Goal: Check status: Check status

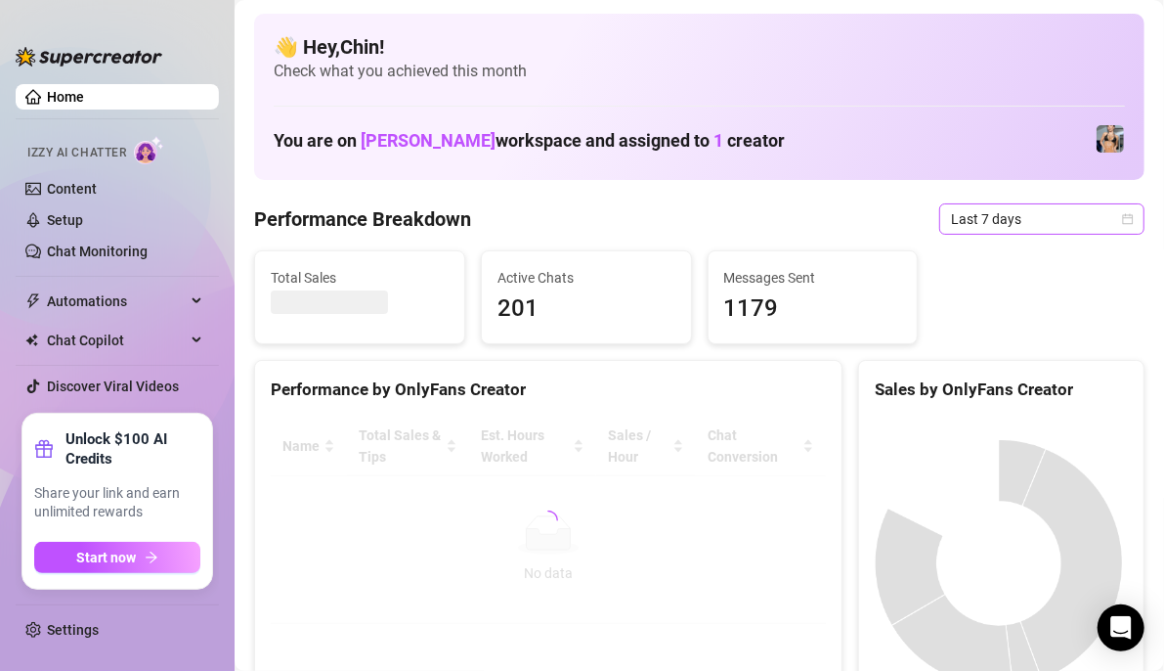
click at [1123, 219] on div "Last 7 days" at bounding box center [1041, 218] width 205 height 31
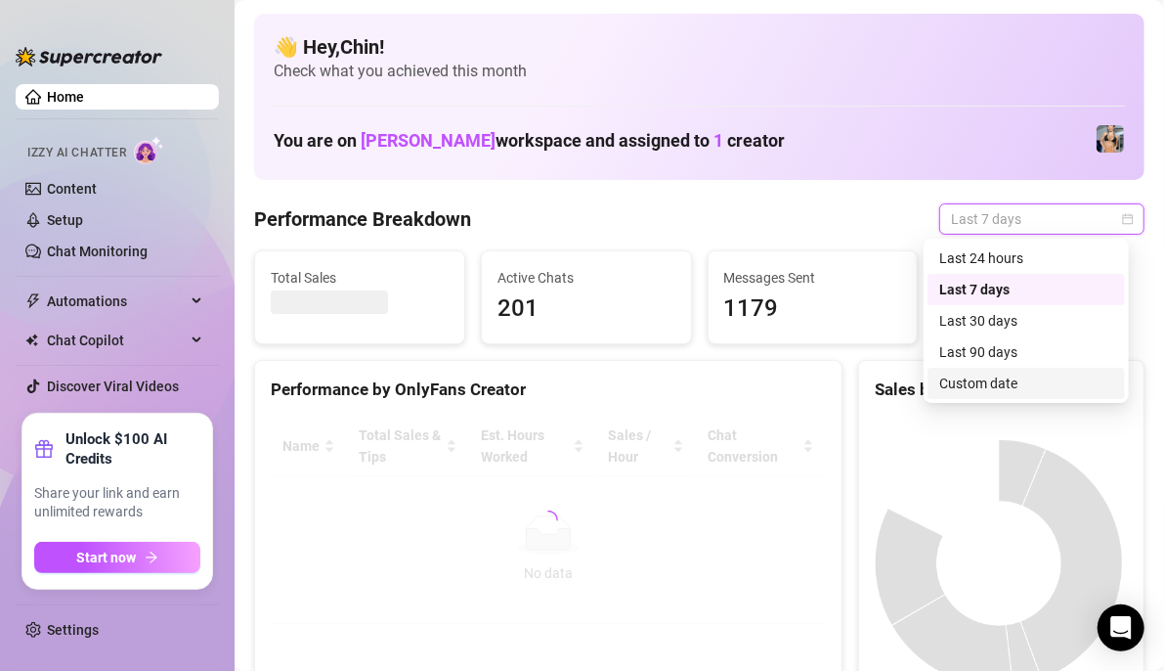
click at [1014, 384] on div "Custom date" at bounding box center [1026, 383] width 174 height 22
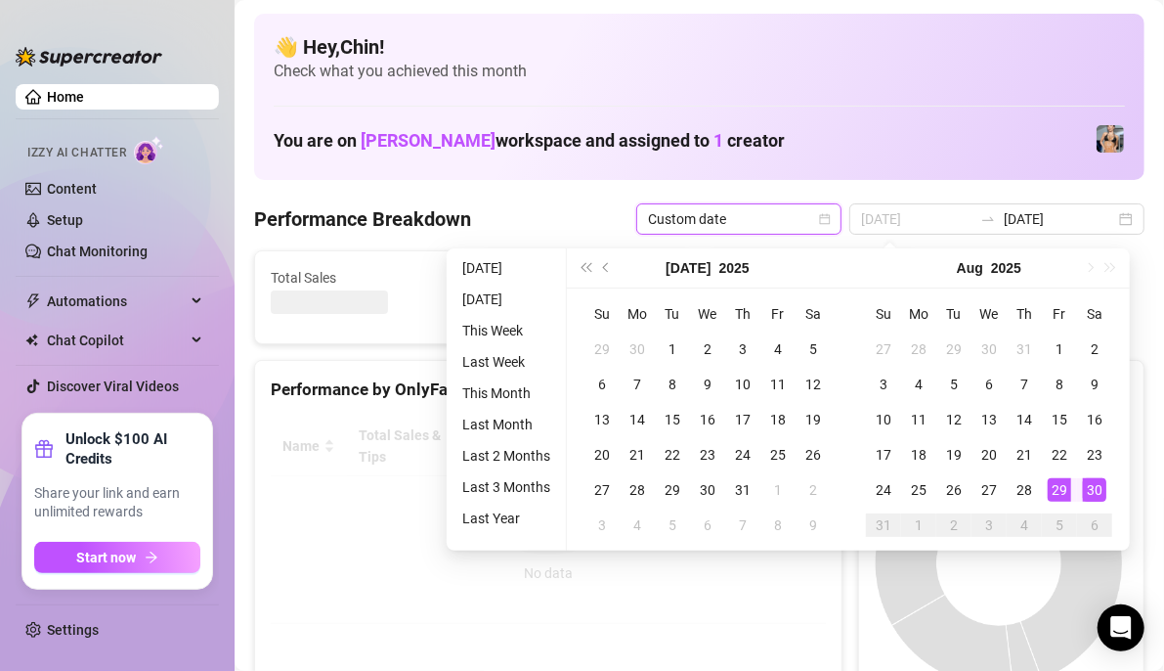
click at [1061, 494] on div "29" at bounding box center [1059, 489] width 23 height 23
click at [1101, 482] on div "30" at bounding box center [1094, 489] width 23 height 23
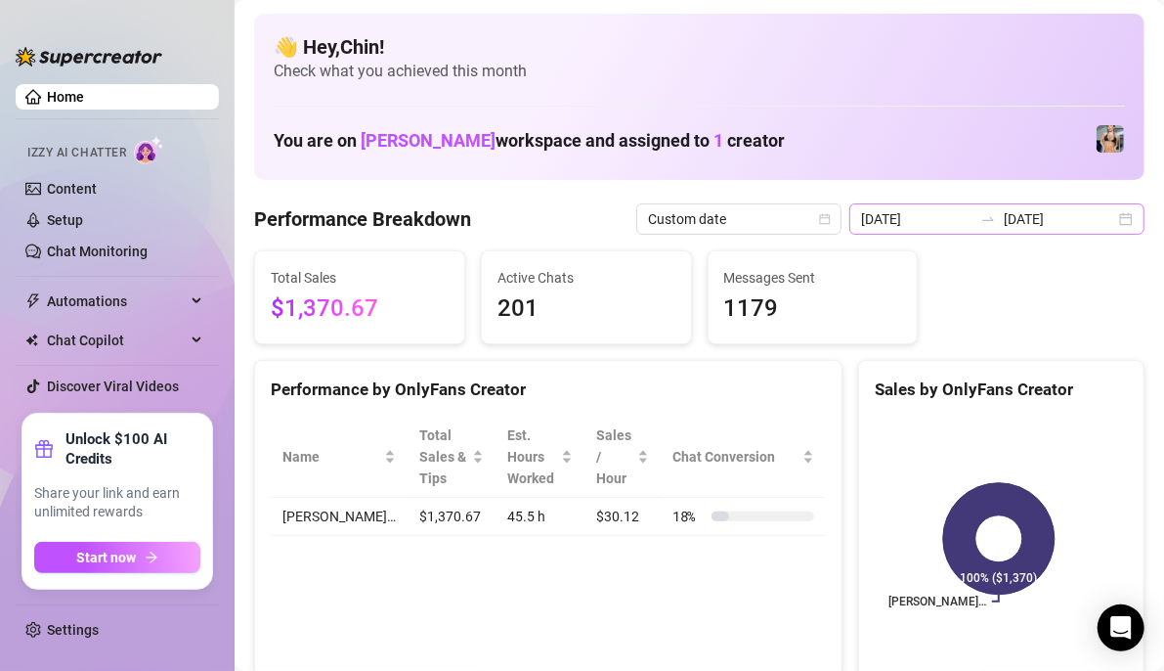
click at [1100, 217] on div "2025-08-23 2025-08-30" at bounding box center [997, 218] width 295 height 31
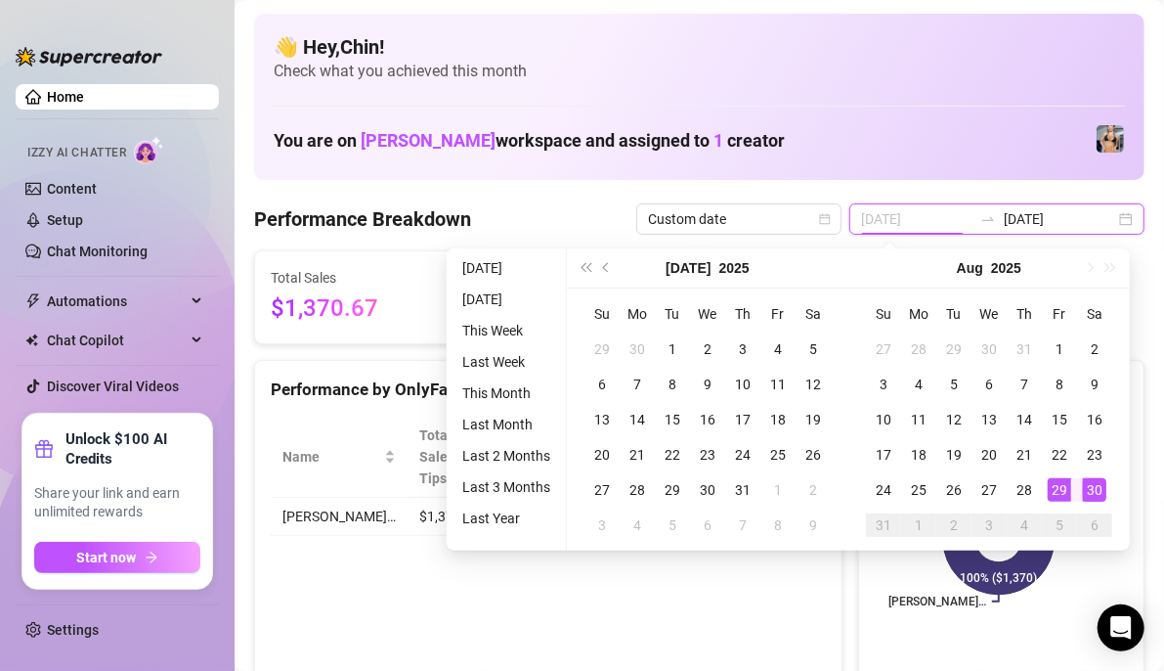
type input "2025-08-29"
click at [1055, 484] on div "29" at bounding box center [1059, 489] width 23 height 23
click at [1100, 489] on div "30" at bounding box center [1094, 489] width 23 height 23
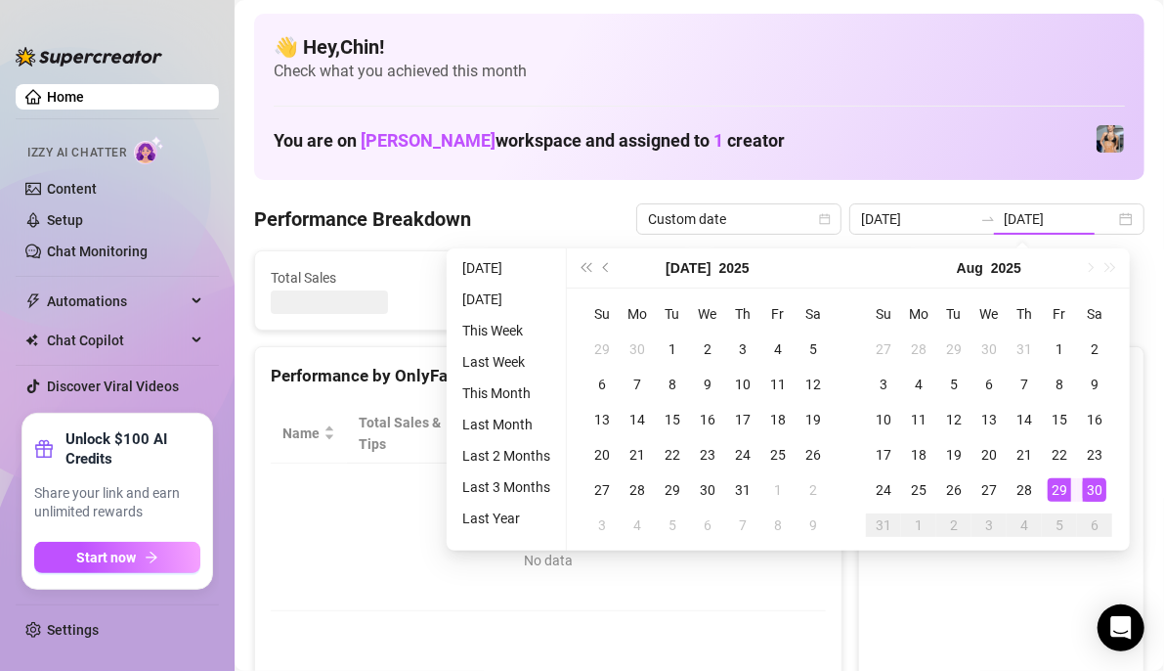
type input "2025-08-29"
